Goal: Use online tool/utility: Utilize a website feature to perform a specific function

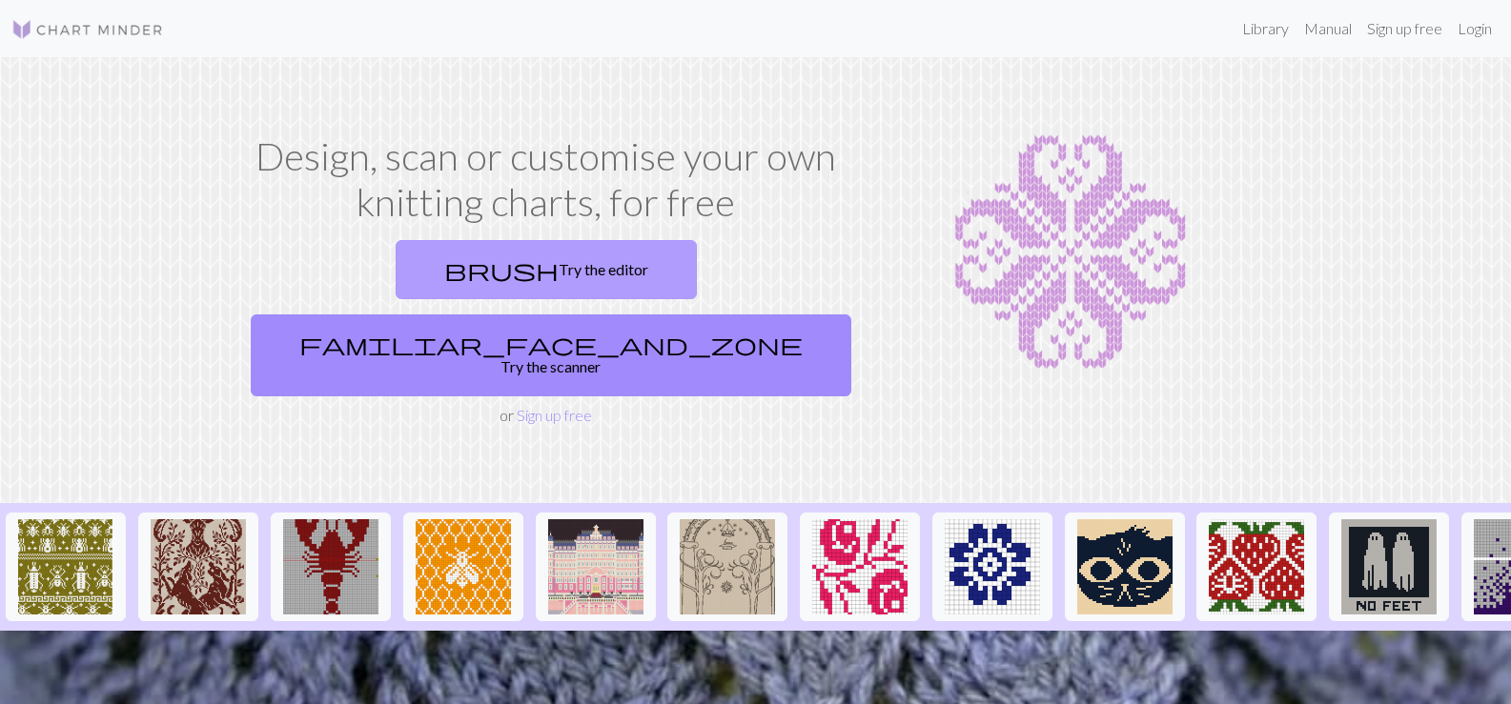
click at [418, 274] on link "brush Try the editor" at bounding box center [546, 269] width 301 height 59
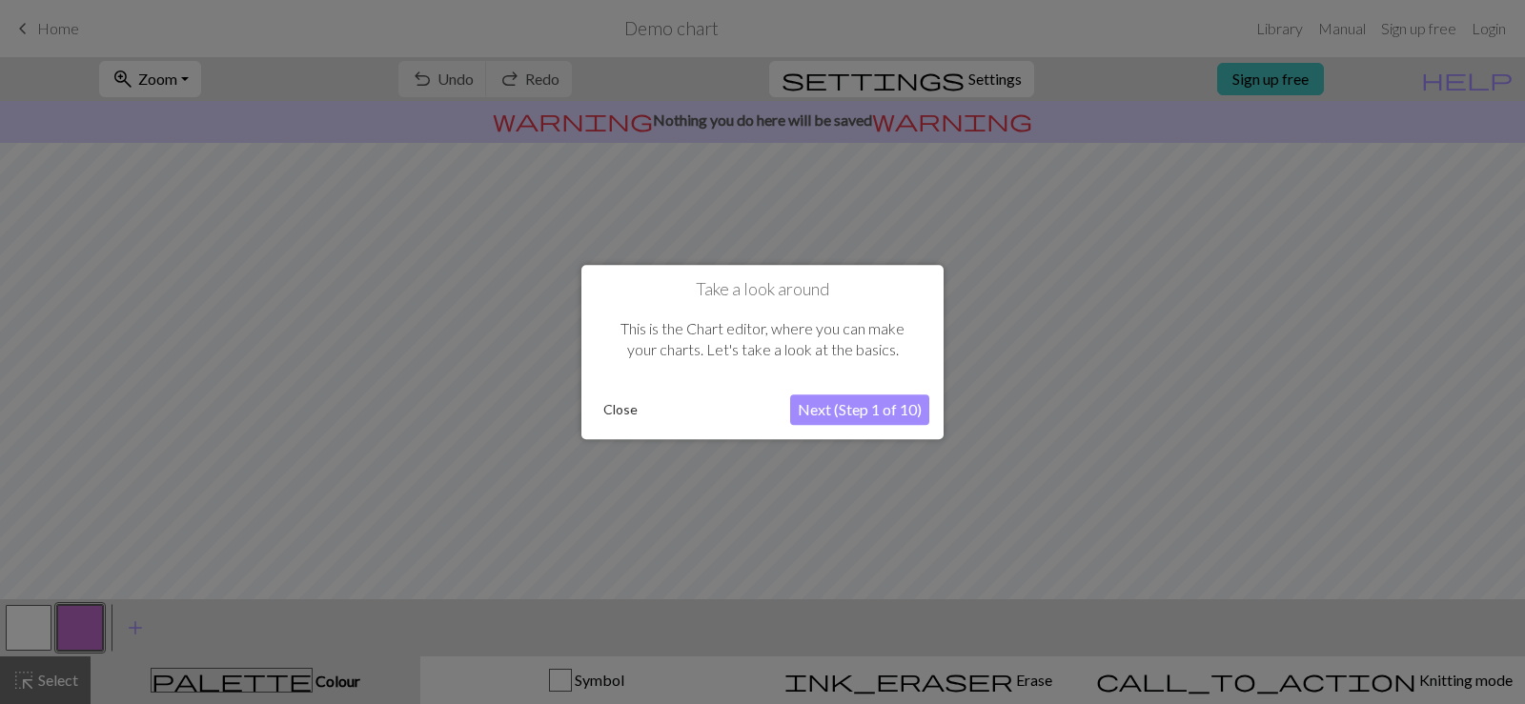
click at [830, 418] on button "Next (Step 1 of 10)" at bounding box center [859, 410] width 139 height 31
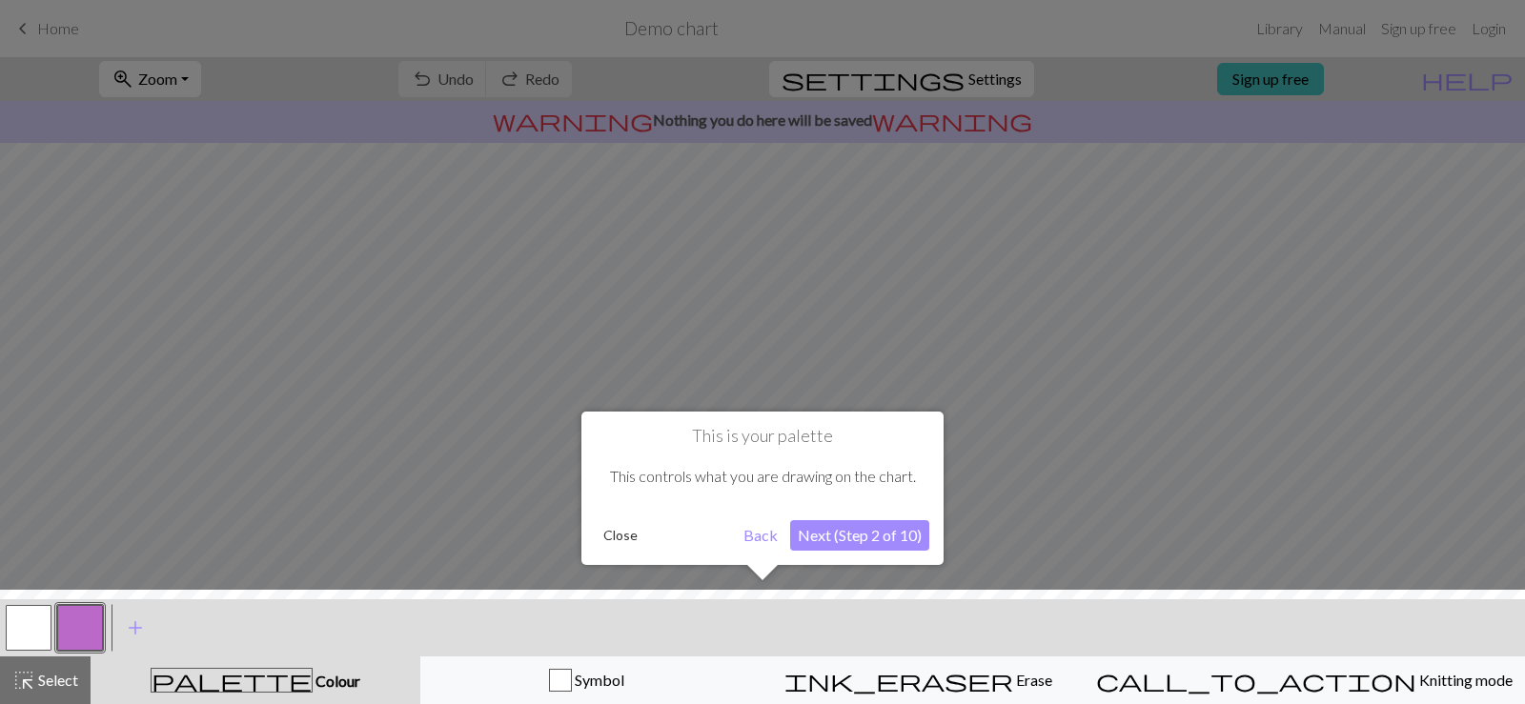
click at [636, 677] on div at bounding box center [762, 652] width 1544 height 124
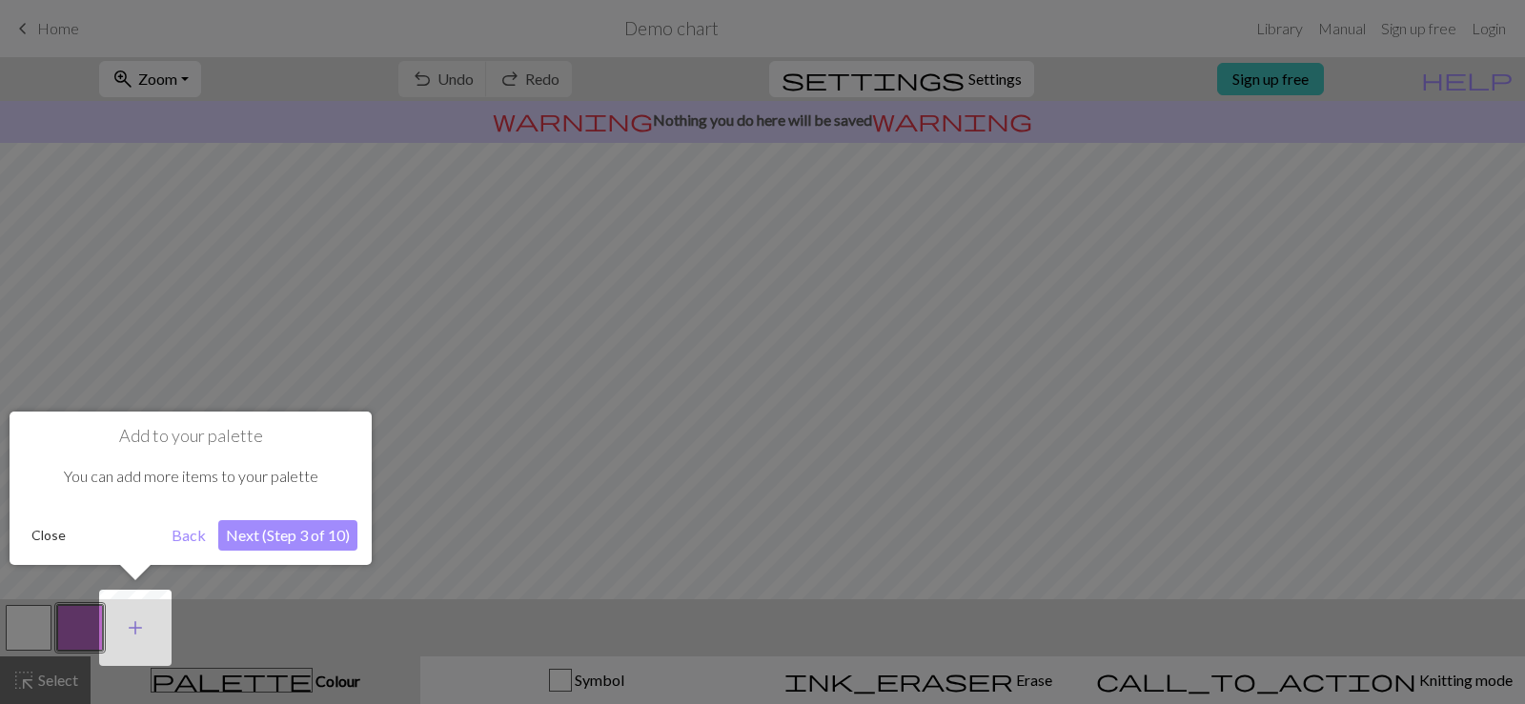
drag, startPoint x: 132, startPoint y: 623, endPoint x: 149, endPoint y: 620, distance: 17.6
click at [149, 620] on button "add Add a colour" at bounding box center [136, 628] width 48 height 48
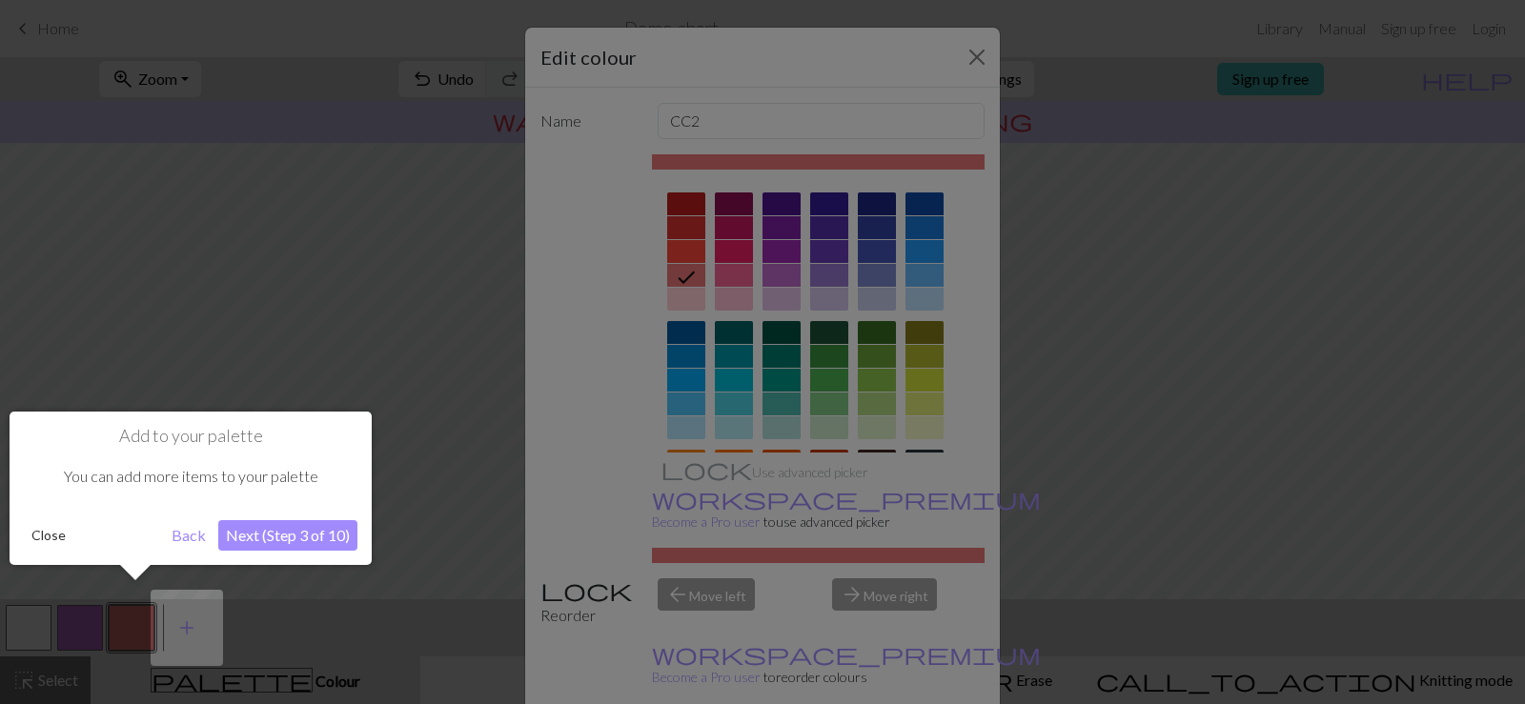
click at [959, 52] on div at bounding box center [762, 352] width 1525 height 704
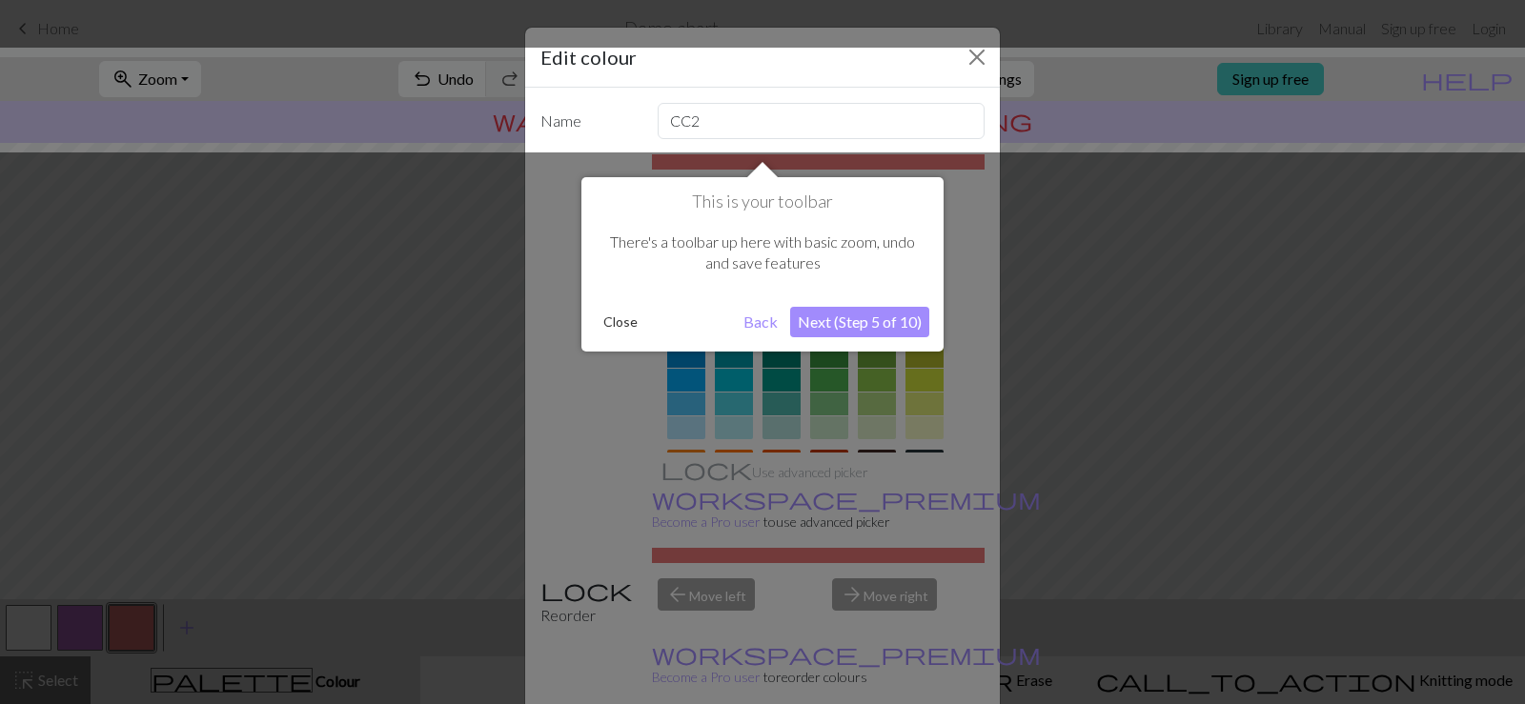
click at [610, 313] on button "Close" at bounding box center [621, 322] width 50 height 29
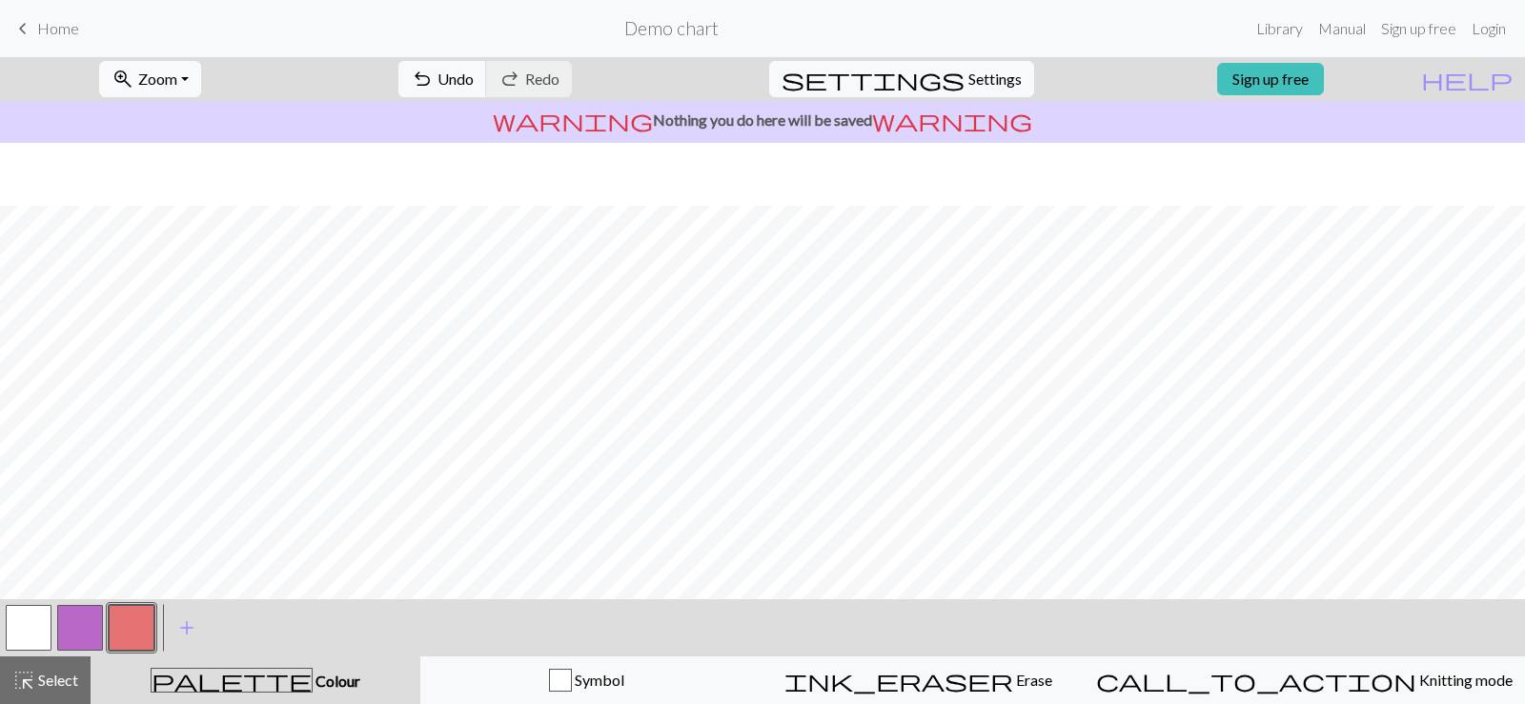
scroll to position [254, 0]
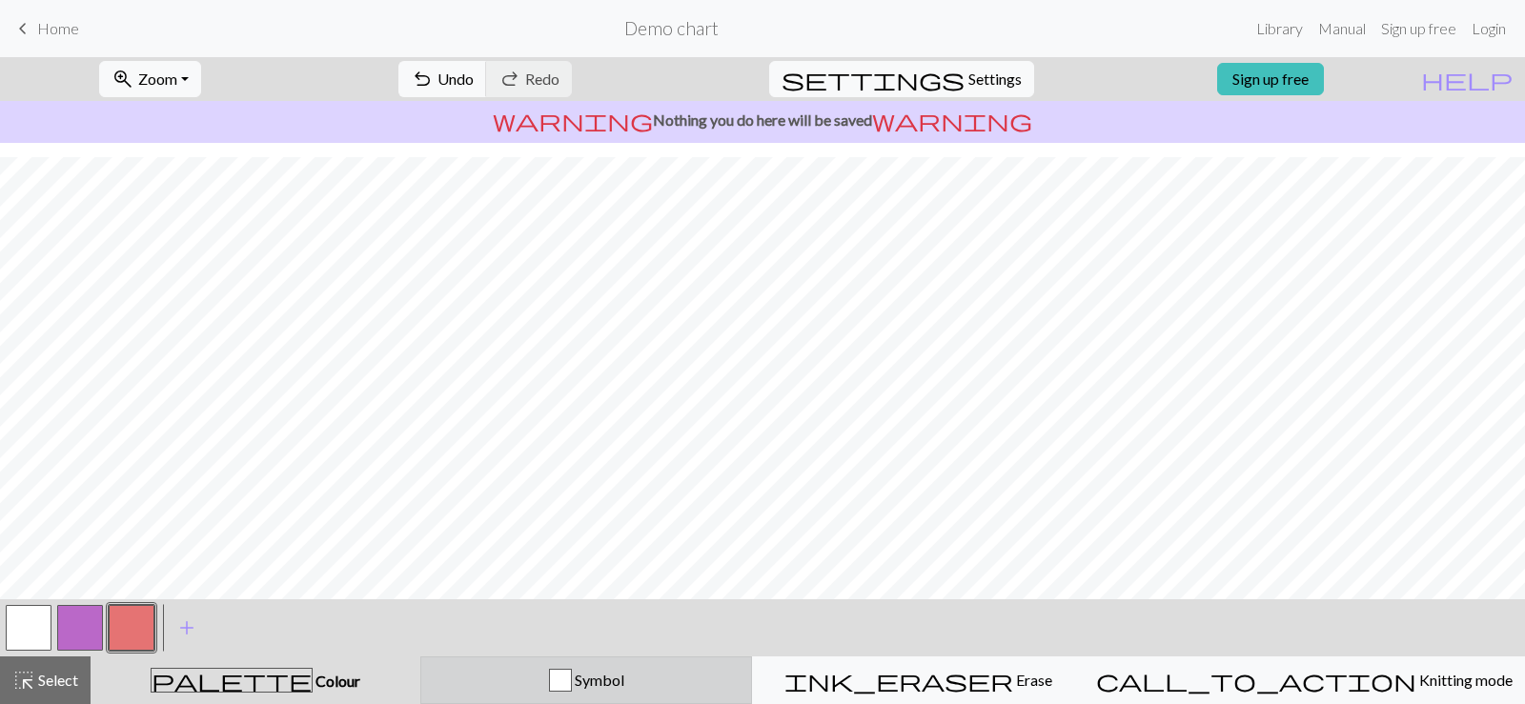
click at [654, 670] on div "Symbol" at bounding box center [586, 680] width 307 height 23
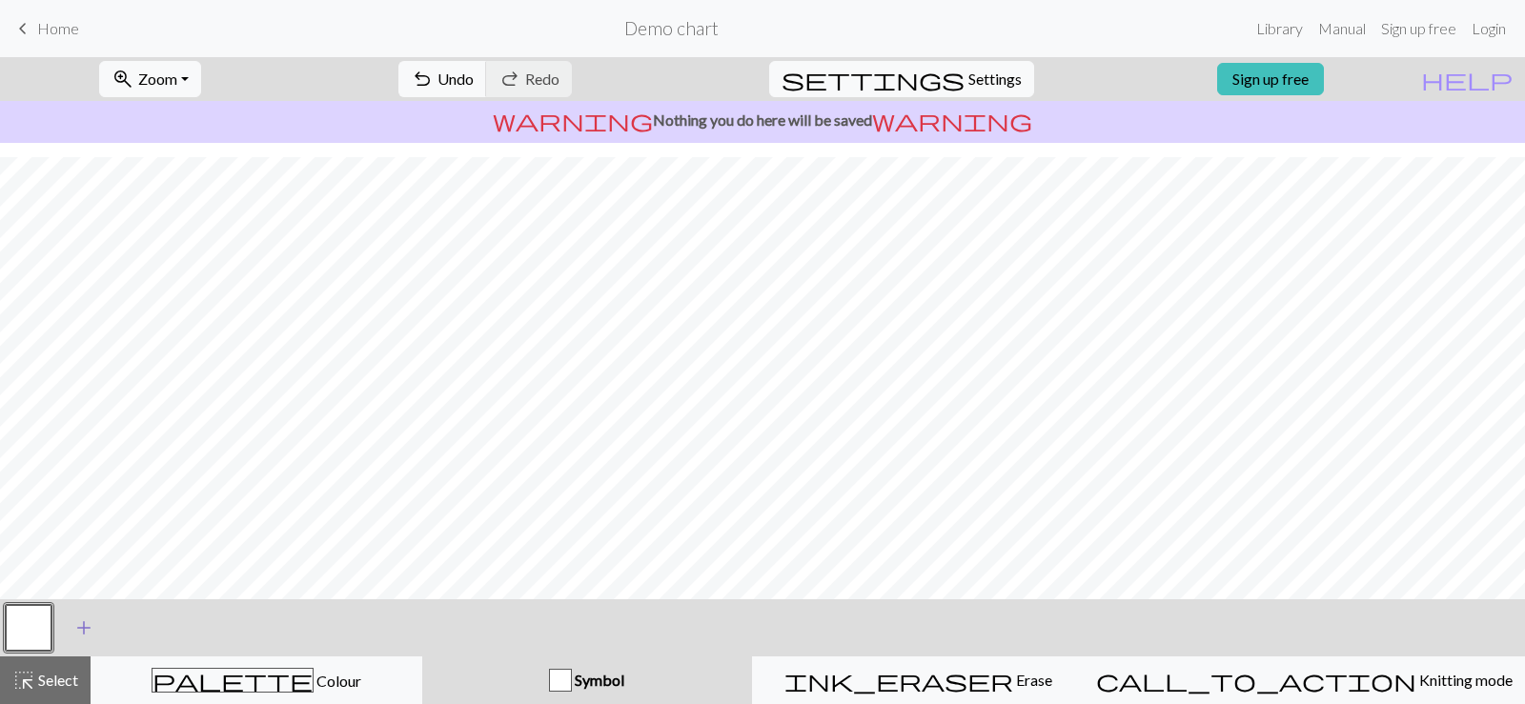
click at [87, 628] on span "add" at bounding box center [83, 628] width 23 height 27
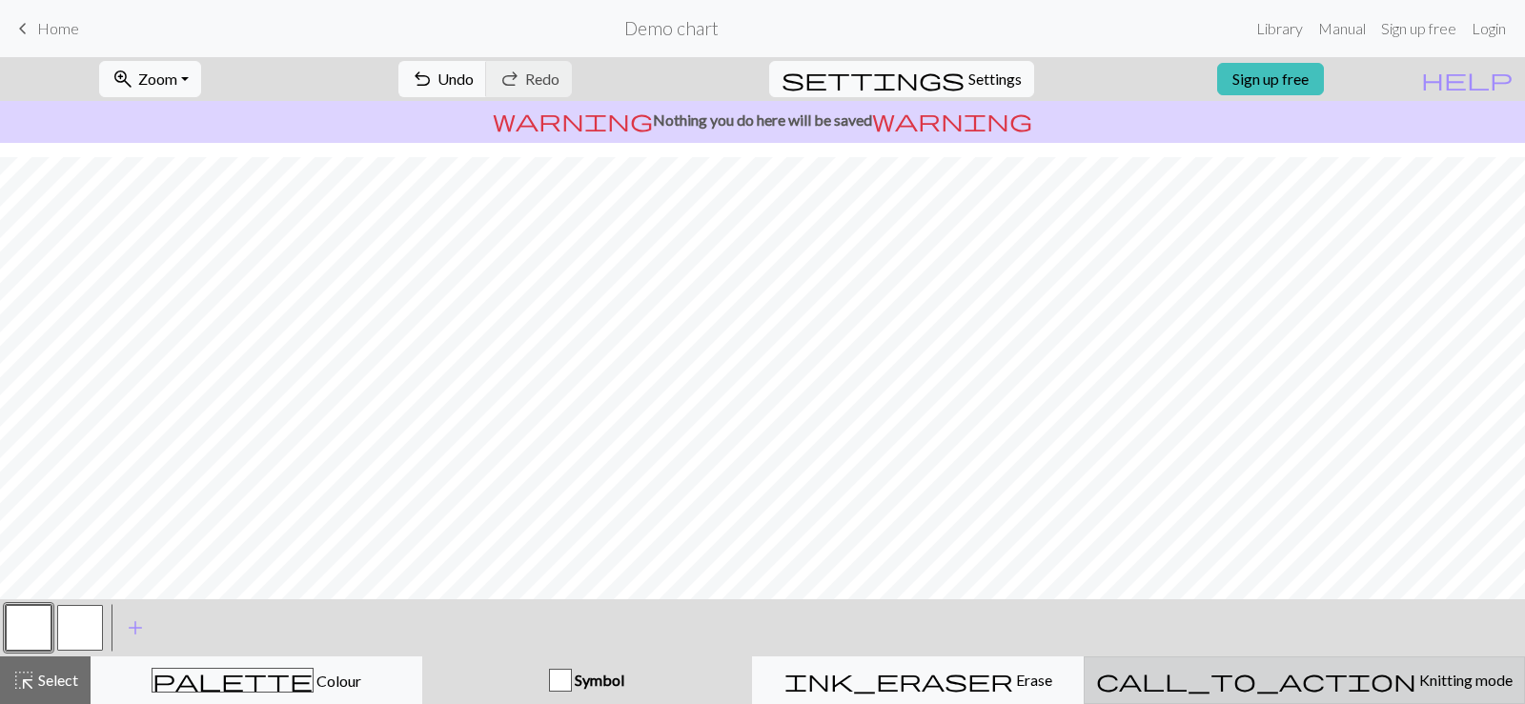
click at [1325, 670] on div "call_to_action Knitting mode Knitting mode" at bounding box center [1304, 680] width 417 height 23
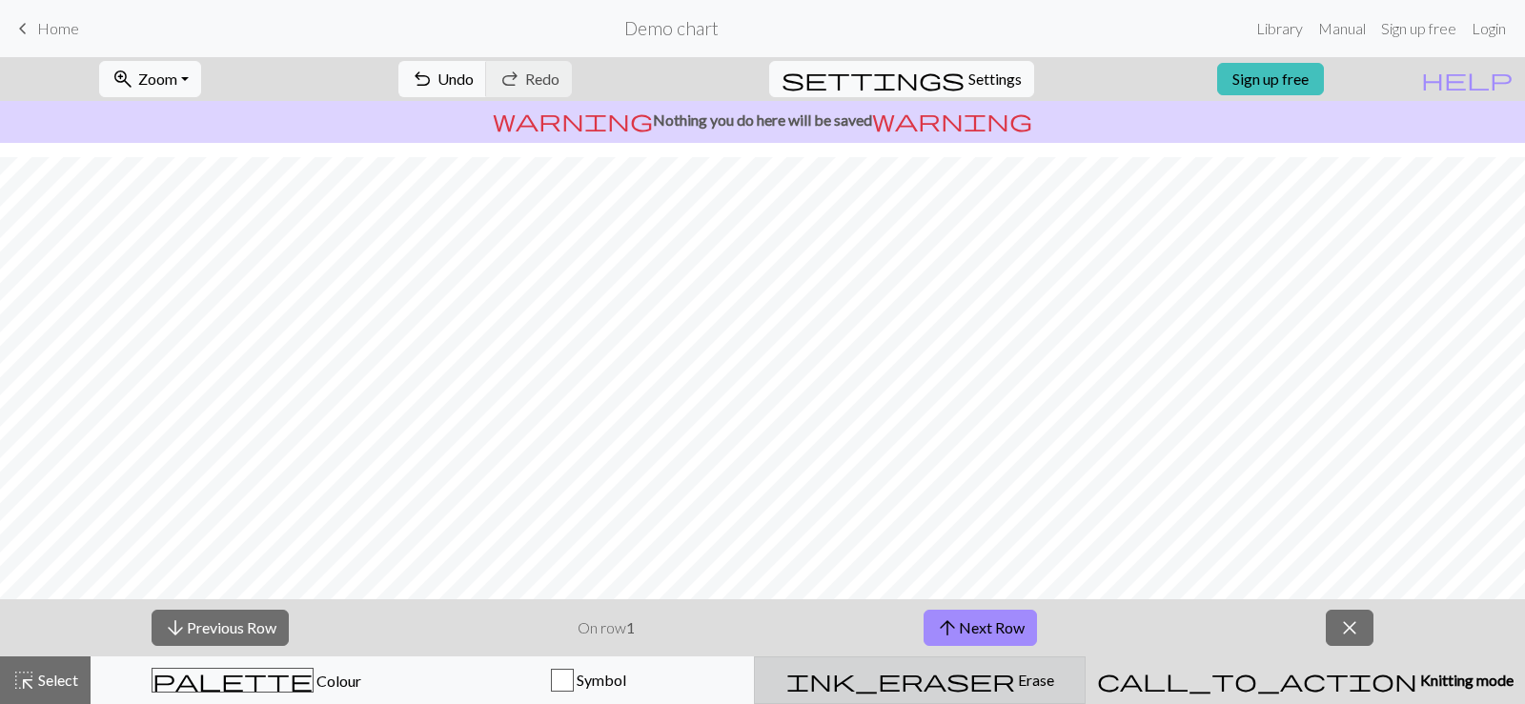
drag, startPoint x: 1359, startPoint y: 631, endPoint x: 1084, endPoint y: 703, distance: 284.6
click at [1360, 631] on span "close" at bounding box center [1349, 628] width 23 height 27
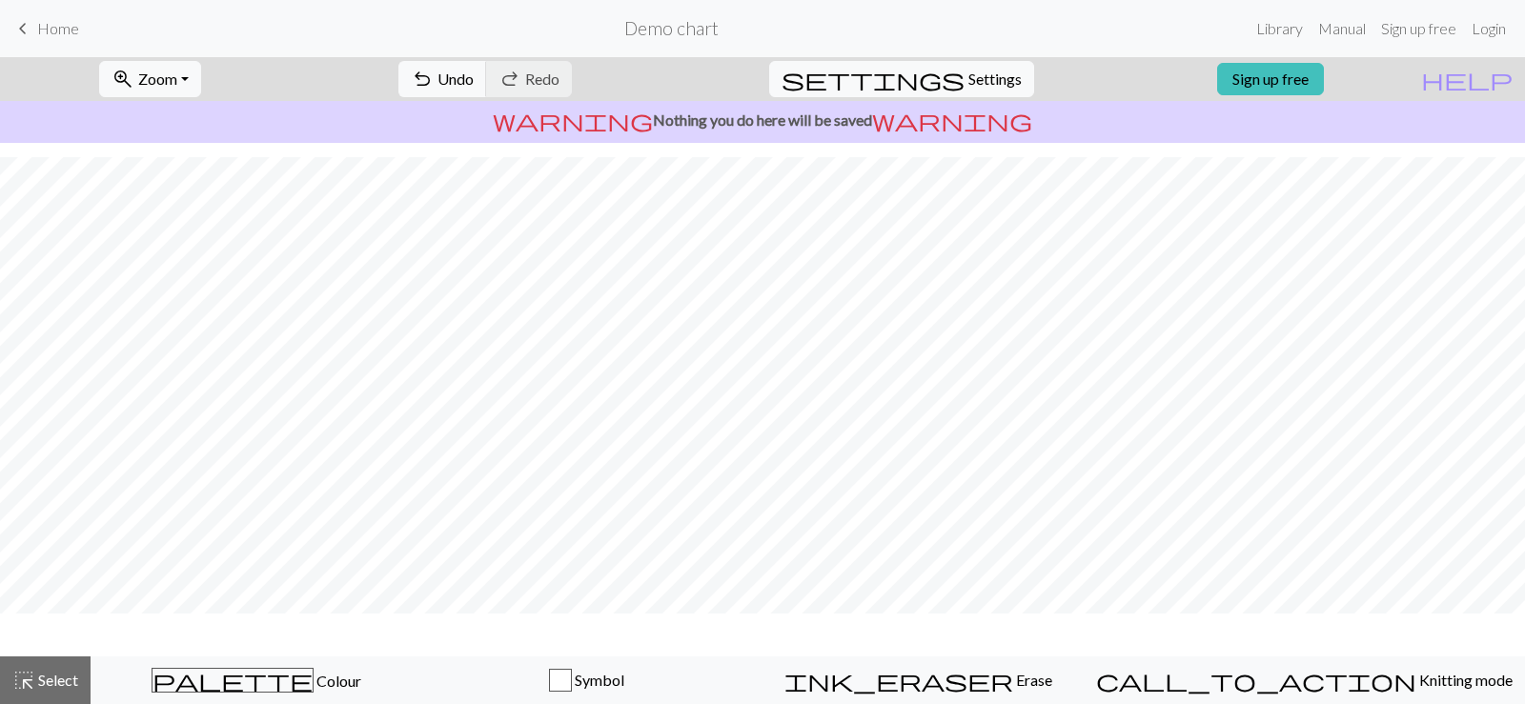
scroll to position [196, 0]
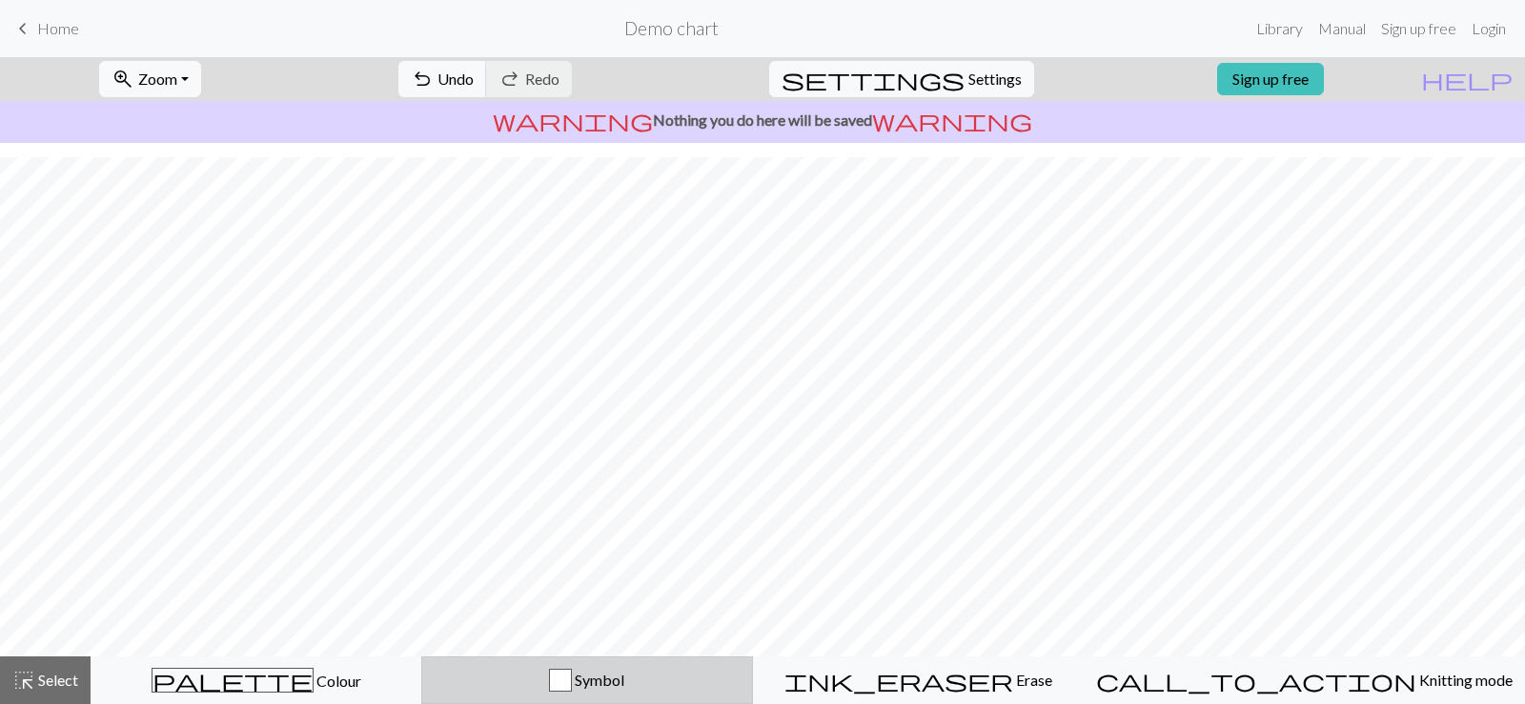
click at [613, 664] on button "Symbol" at bounding box center [586, 681] width 331 height 48
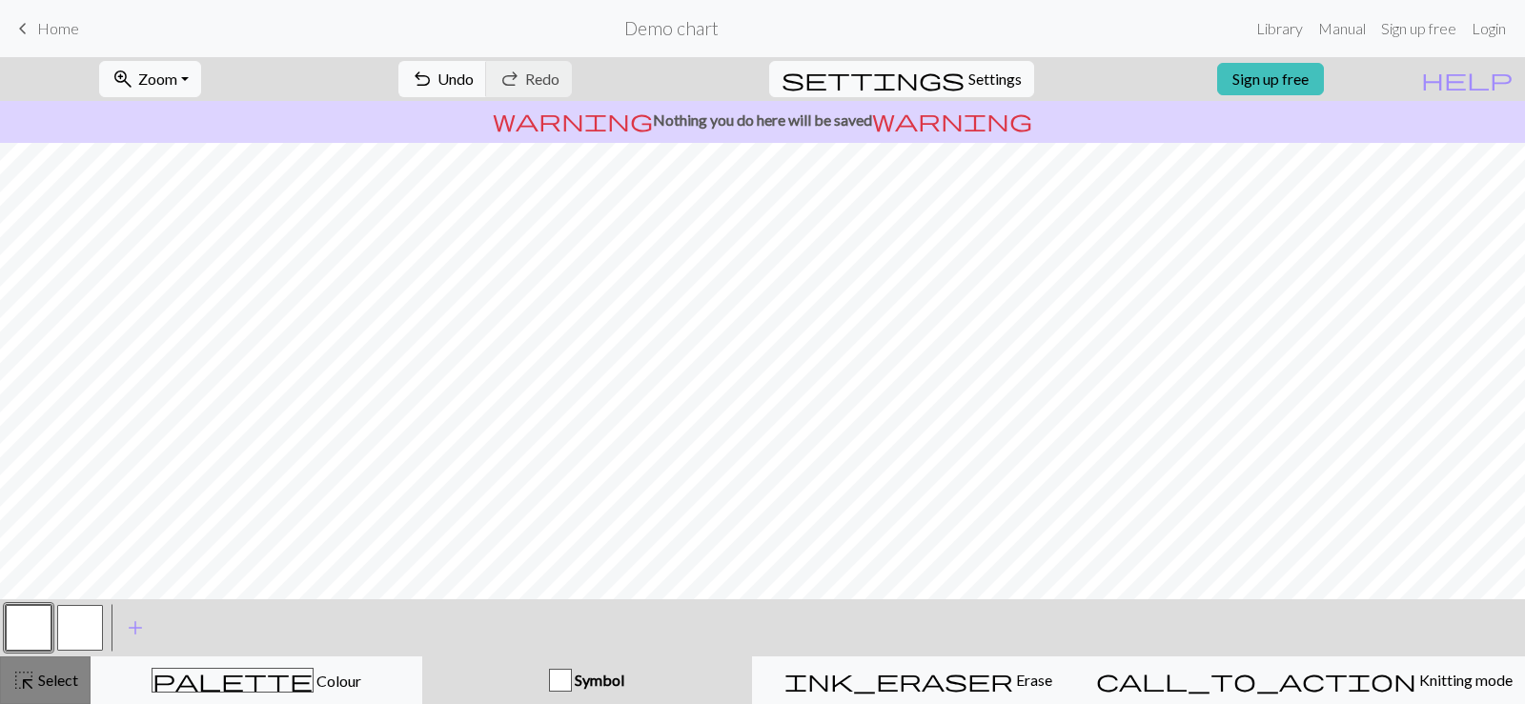
click at [23, 669] on span "highlight_alt" at bounding box center [23, 680] width 23 height 27
click at [17, 611] on button "button" at bounding box center [29, 628] width 46 height 46
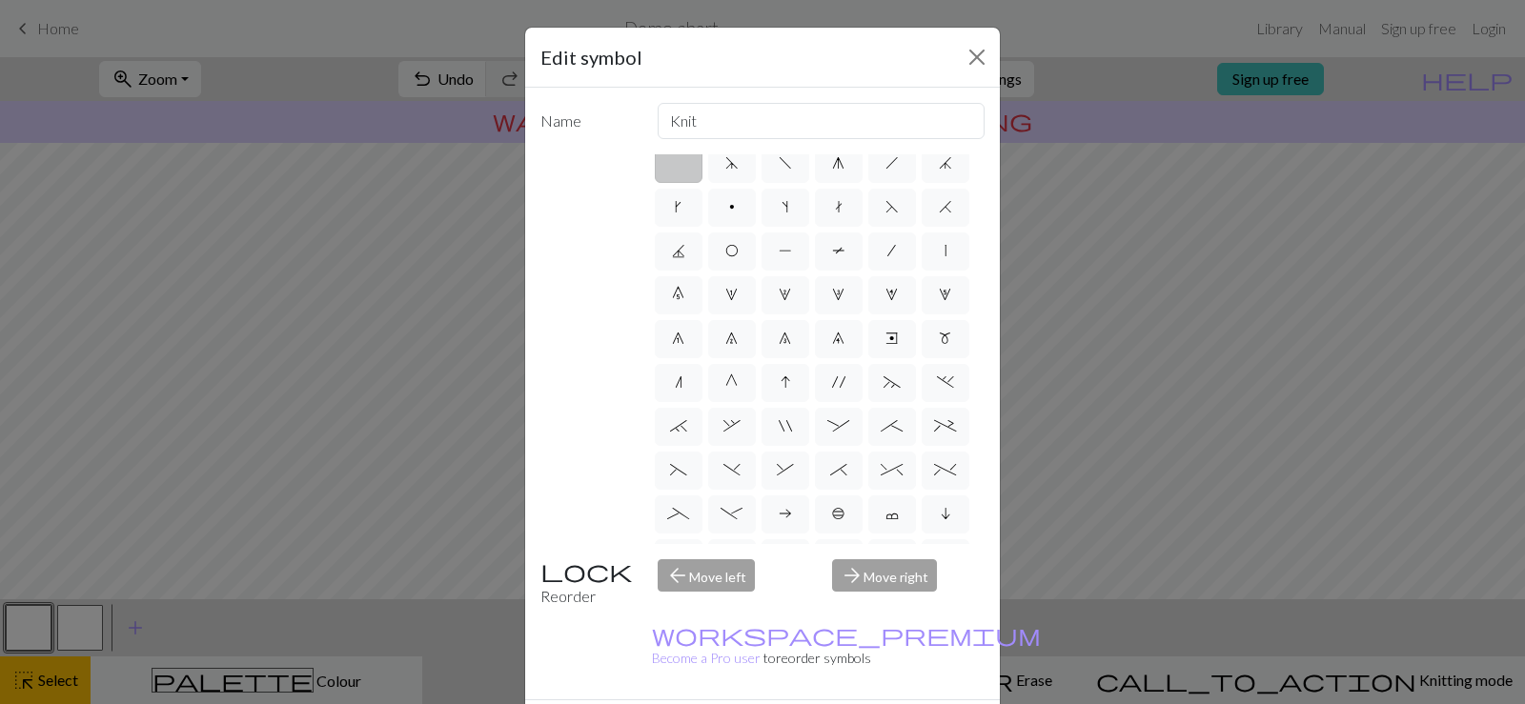
scroll to position [0, 0]
click at [787, 125] on input "Knit" at bounding box center [822, 121] width 328 height 36
click at [897, 580] on div "arrow_forward Move right" at bounding box center [908, 584] width 175 height 49
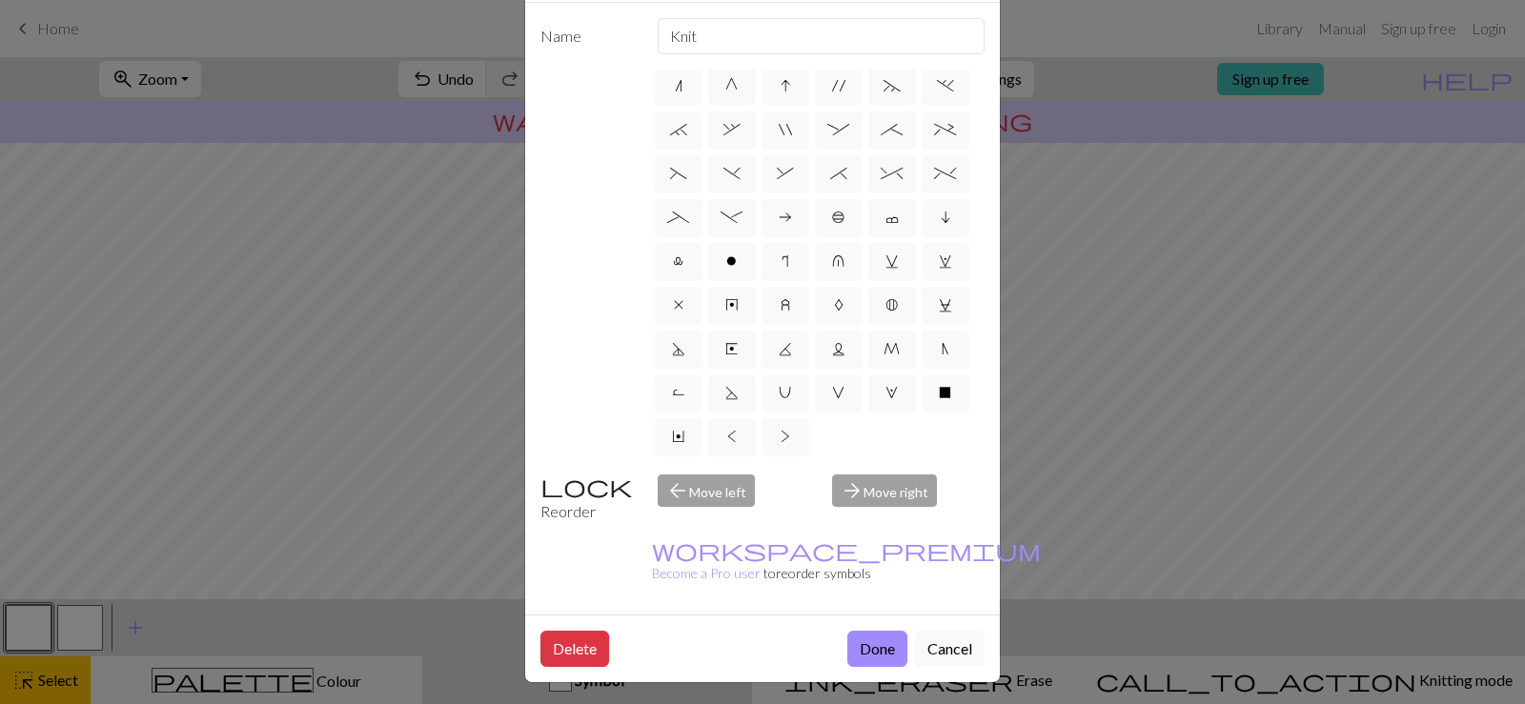
scroll to position [0, 0]
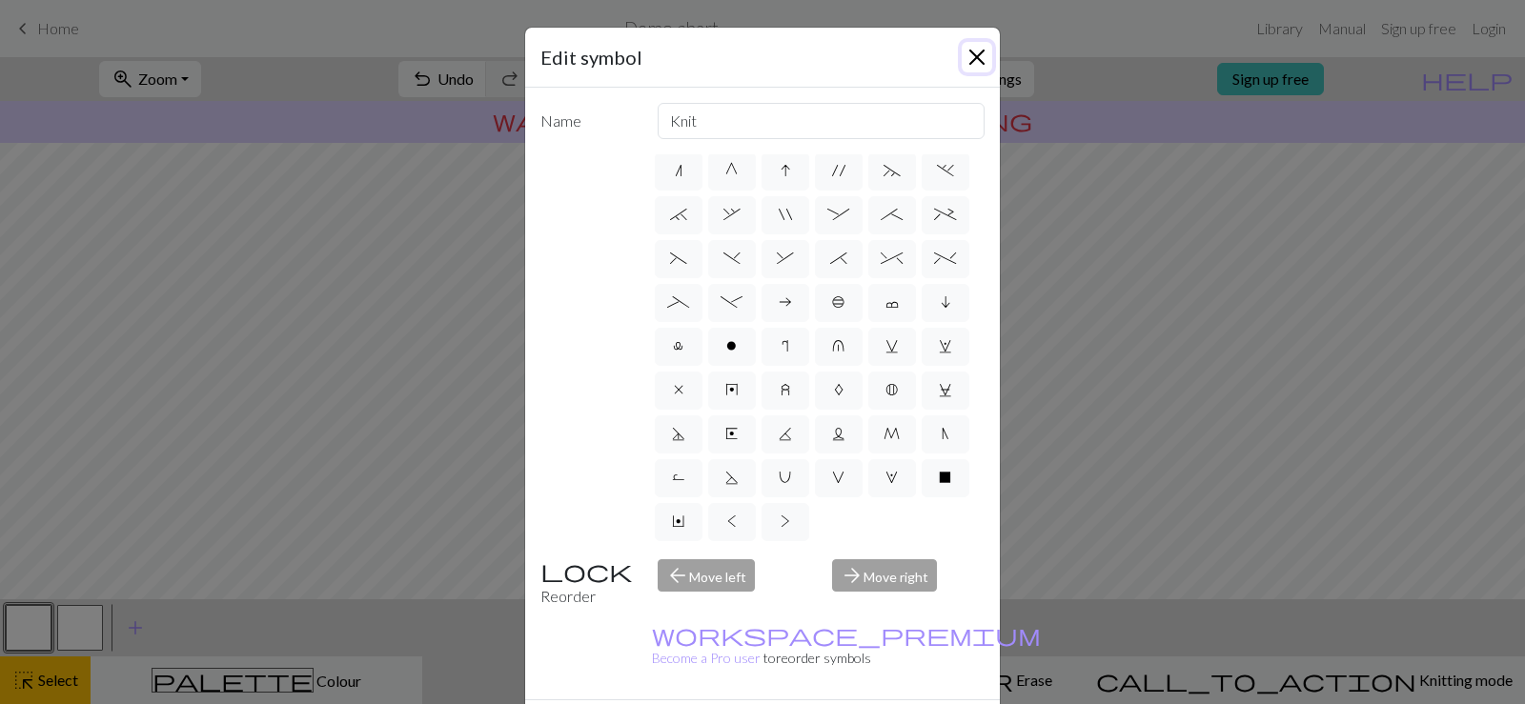
click at [962, 56] on button "Close" at bounding box center [977, 57] width 31 height 31
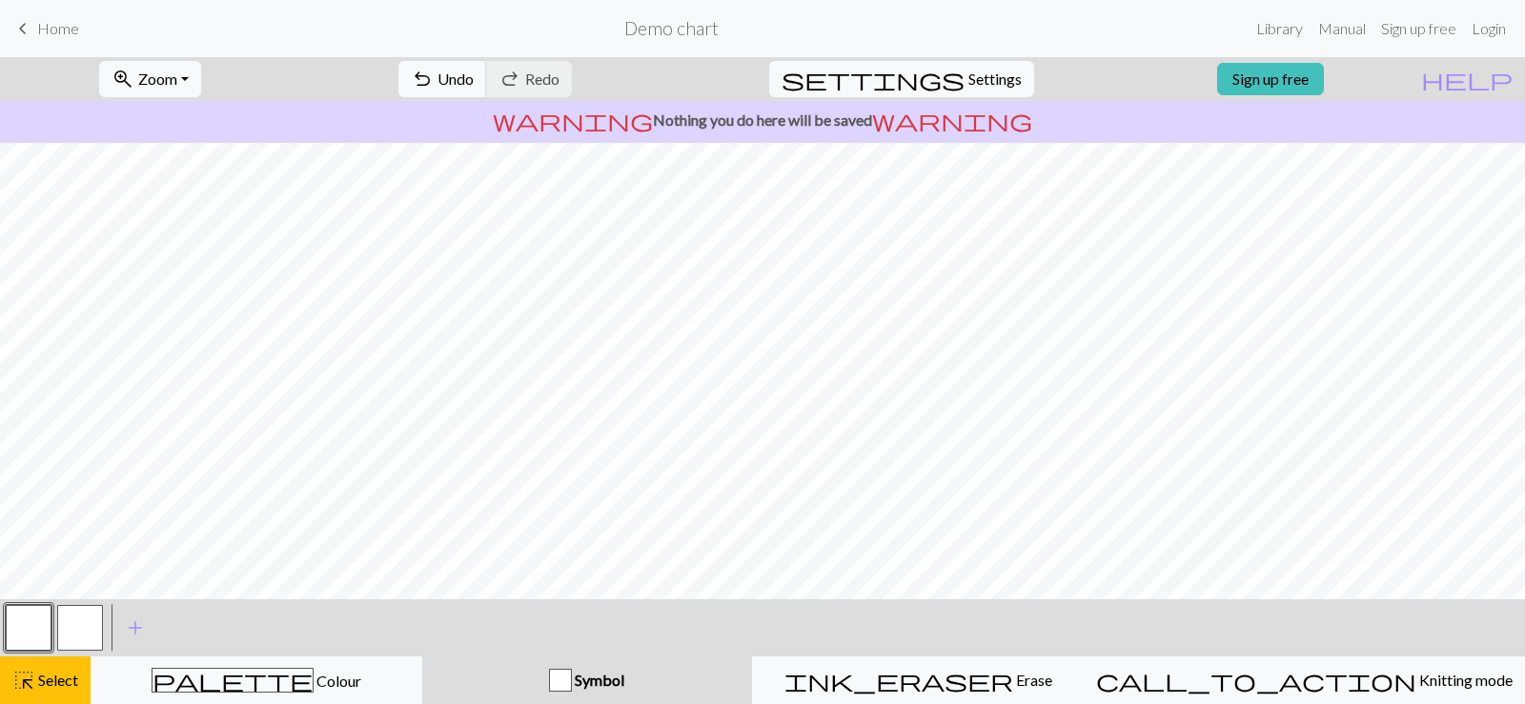
click at [43, 34] on span "Home" at bounding box center [58, 28] width 42 height 18
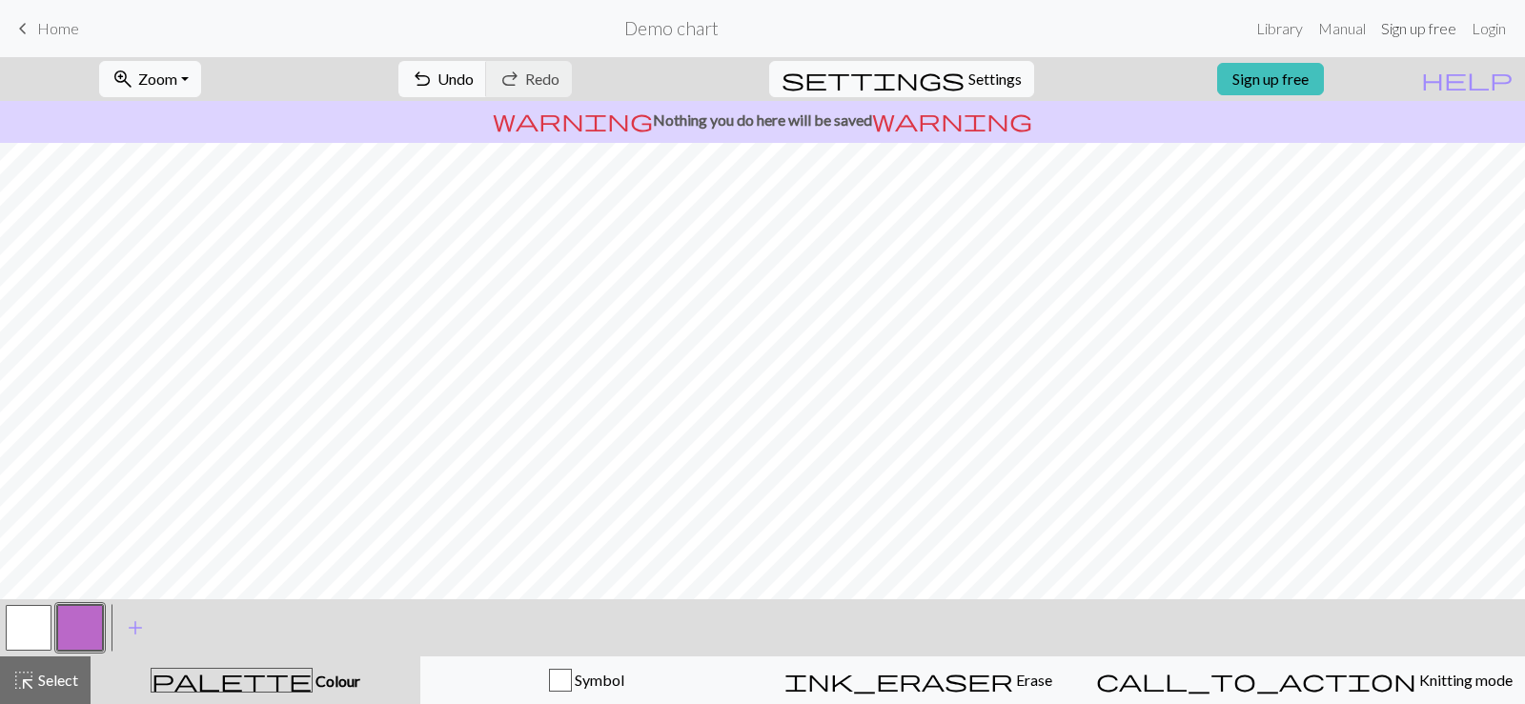
click at [1400, 31] on link "Sign up free" at bounding box center [1419, 29] width 91 height 38
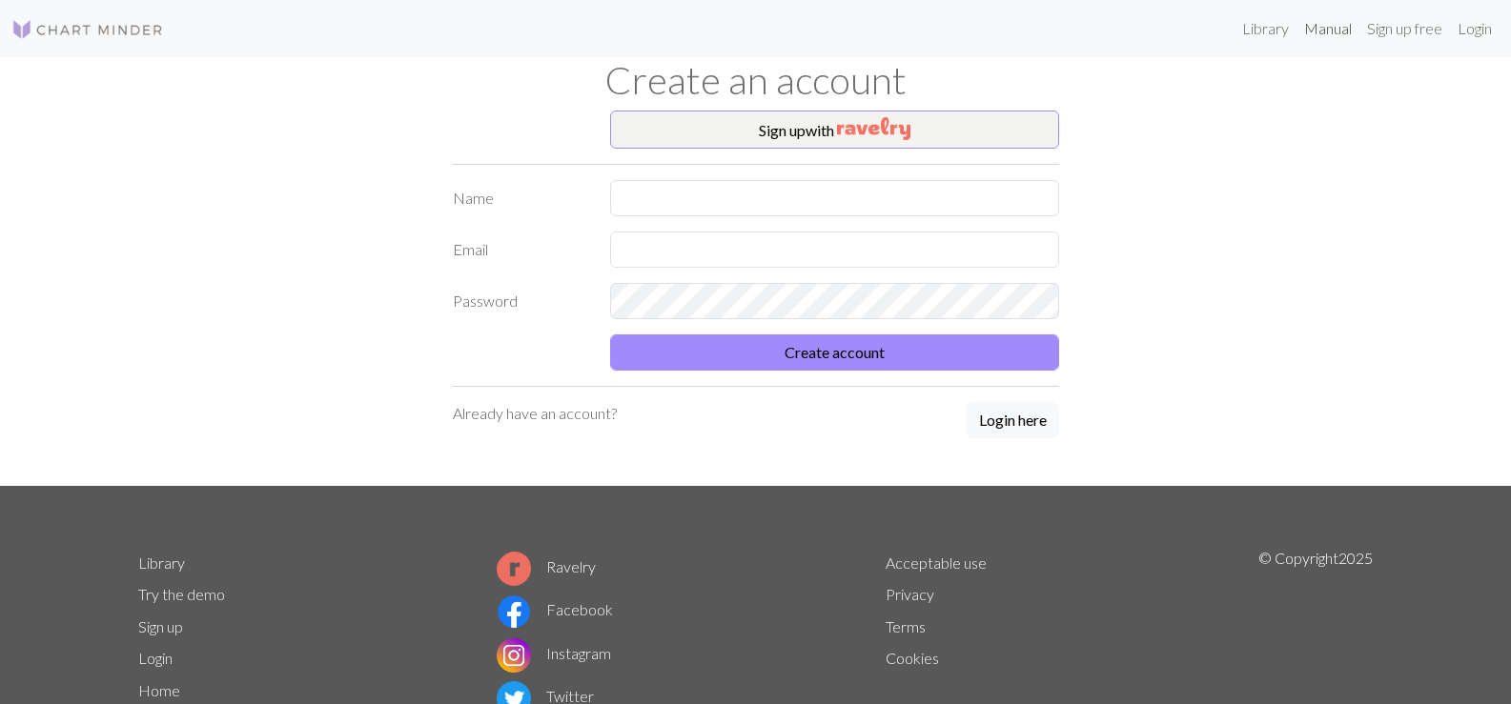
click at [1339, 30] on link "Manual" at bounding box center [1327, 29] width 63 height 38
